Goal: Task Accomplishment & Management: Manage account settings

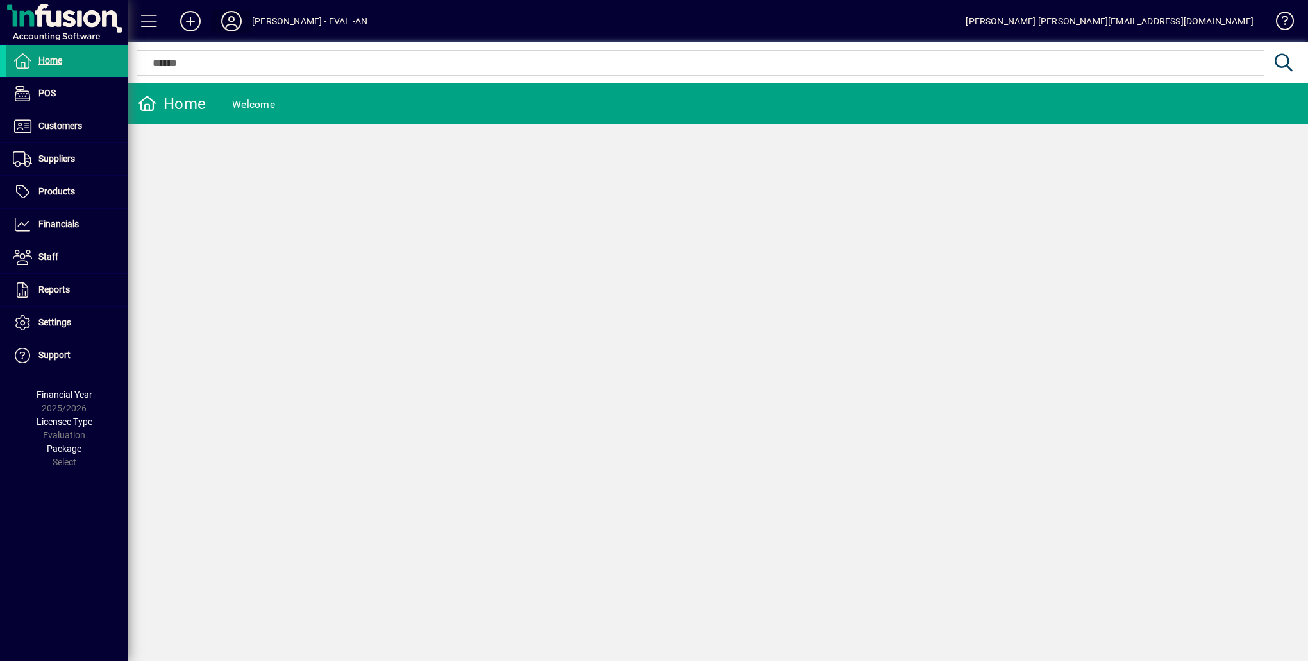
click at [237, 23] on icon at bounding box center [232, 21] width 26 height 21
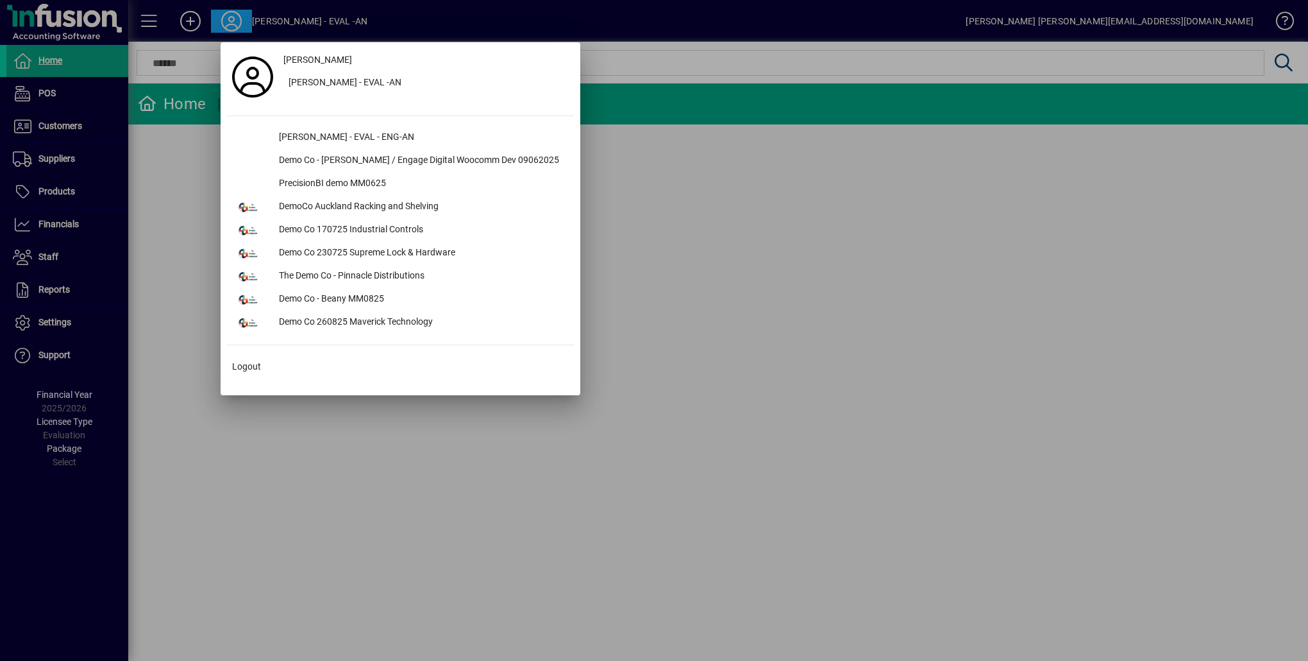
click at [620, 119] on div at bounding box center [654, 330] width 1308 height 661
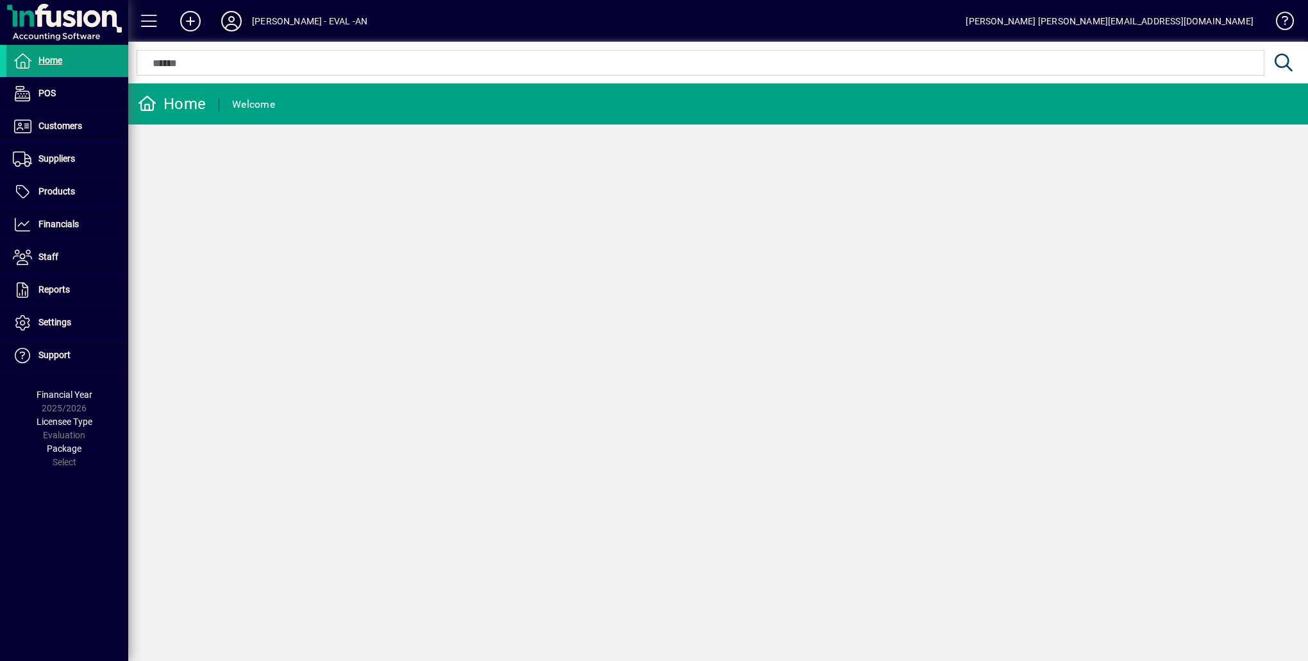
click at [215, 29] on span at bounding box center [231, 21] width 41 height 31
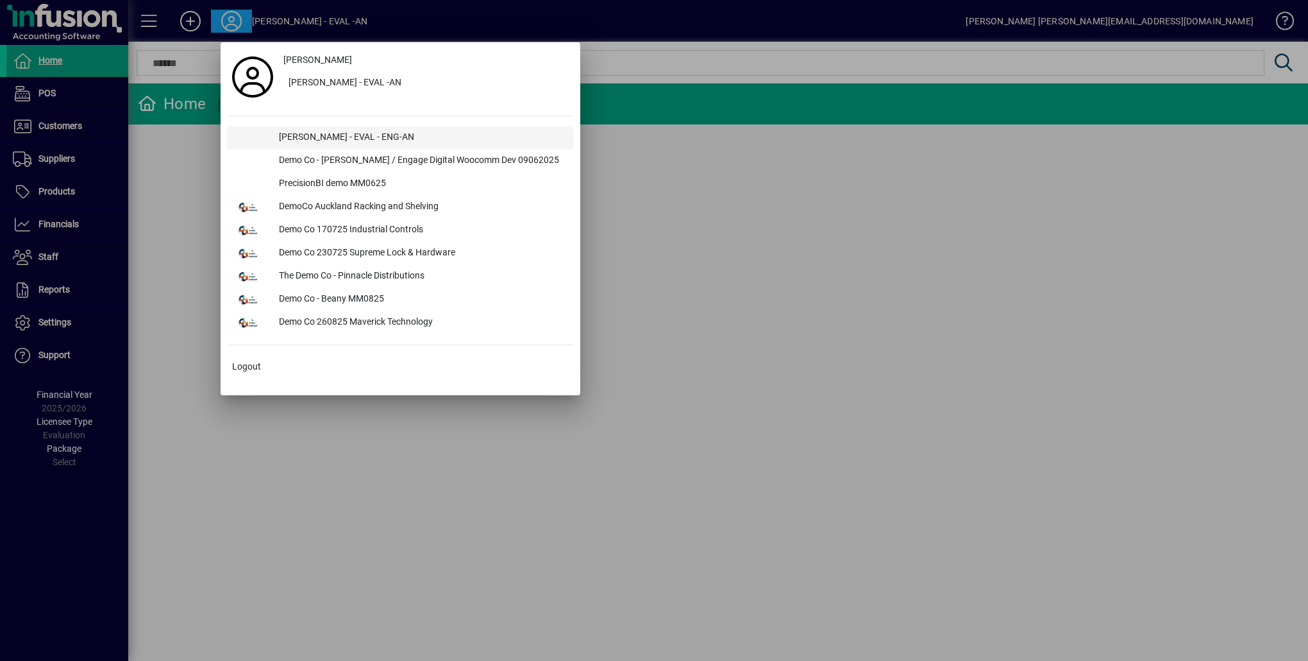
click at [319, 135] on div "[PERSON_NAME] - EVAL - ENG-AN" at bounding box center [421, 137] width 305 height 23
